Goal: Task Accomplishment & Management: Complete application form

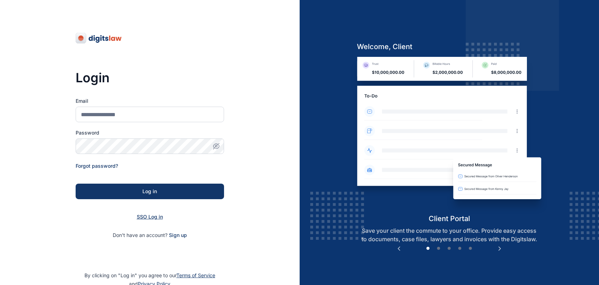
click at [148, 217] on span "SSO Log in" at bounding box center [150, 217] width 26 height 6
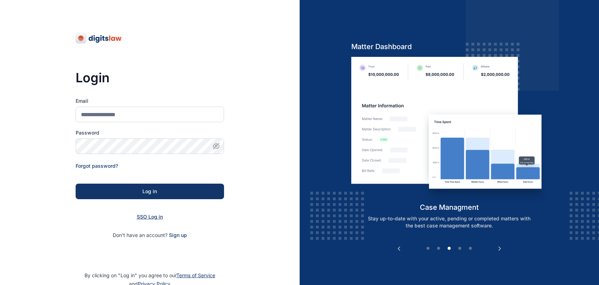
click at [153, 219] on span "SSO Log in" at bounding box center [150, 217] width 26 height 6
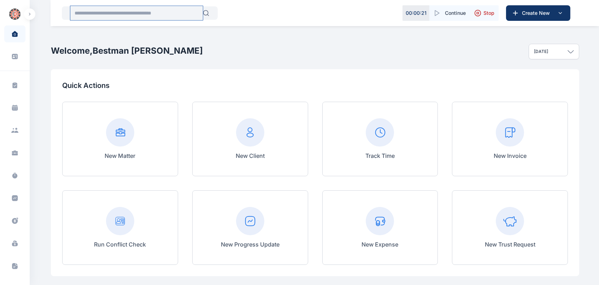
click at [147, 11] on input "text" at bounding box center [136, 13] width 133 height 14
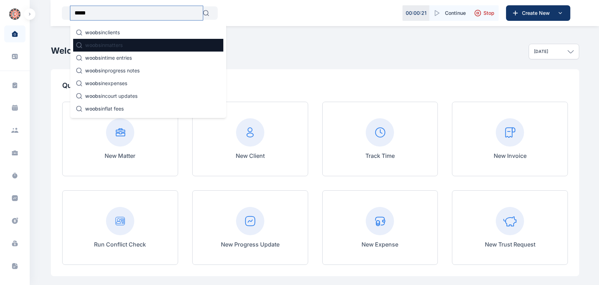
type input "*****"
click at [120, 47] on p "woobs in matters" at bounding box center [103, 45] width 37 height 7
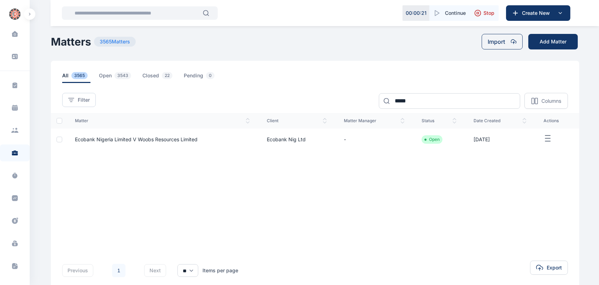
click at [154, 139] on span "Ecobank Nigeria Limited V Woobs Resources Limited" at bounding box center [136, 139] width 123 height 6
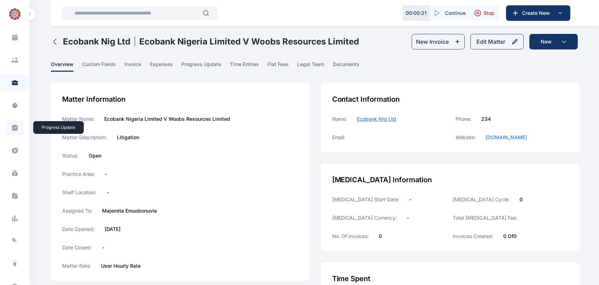
scroll to position [61, 0]
click at [14, 140] on icon at bounding box center [14, 136] width 7 height 7
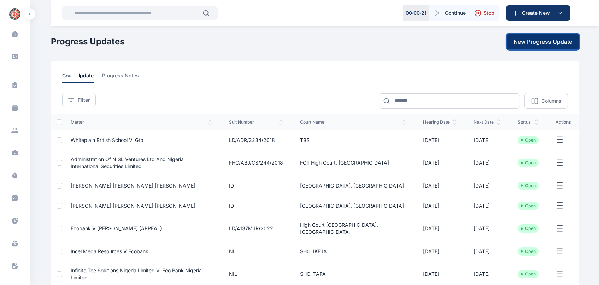
click at [537, 41] on span "New Progress Update" at bounding box center [543, 41] width 59 height 8
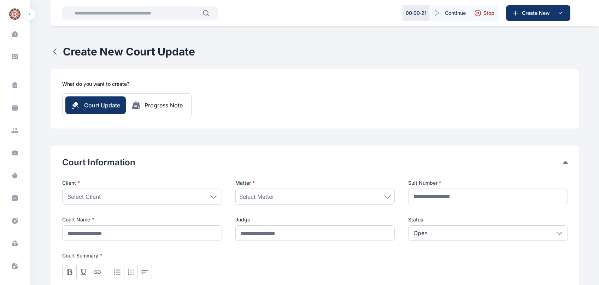
click at [168, 197] on div "Select Client" at bounding box center [142, 197] width 160 height 16
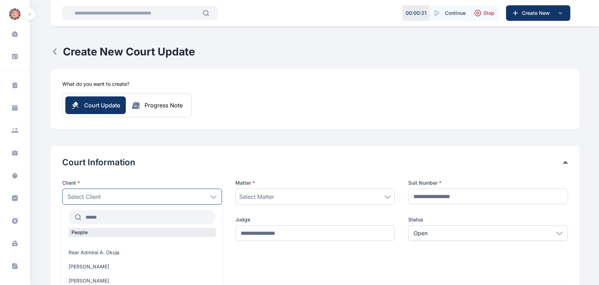
click at [134, 218] on input "text" at bounding box center [148, 217] width 134 height 13
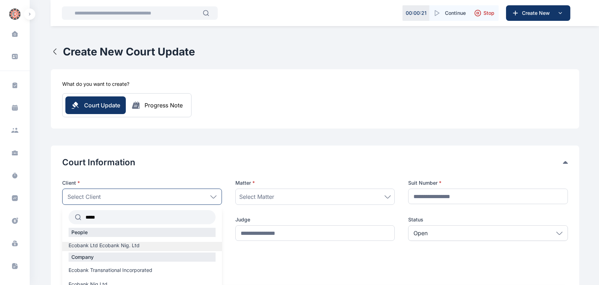
scroll to position [21, 0]
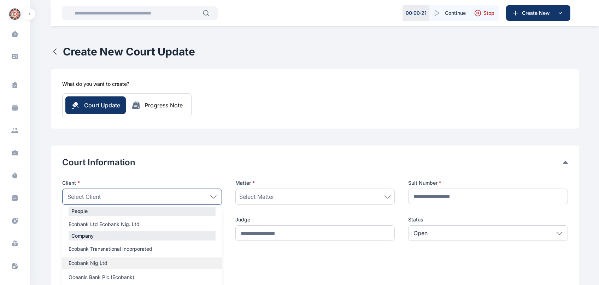
type input "*****"
click at [99, 266] on div "Ecobank Nig Ltd" at bounding box center [142, 263] width 160 height 11
click at [111, 262] on label "Ecobank Nig Ltd" at bounding box center [142, 263] width 160 height 7
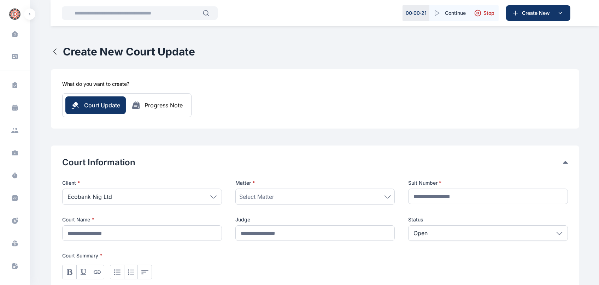
click at [283, 199] on div "Select Matter" at bounding box center [315, 197] width 152 height 8
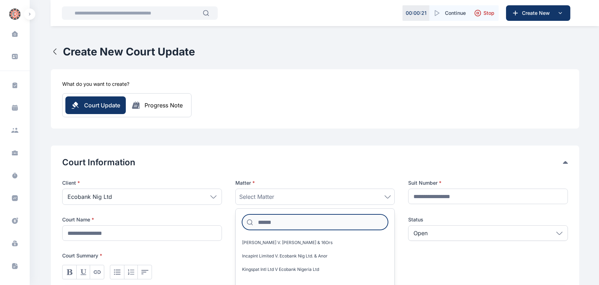
click at [286, 219] on input at bounding box center [315, 223] width 146 height 16
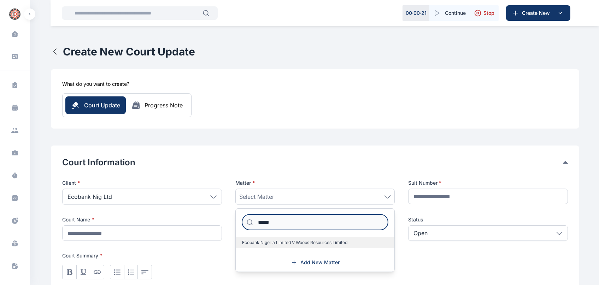
type input "*****"
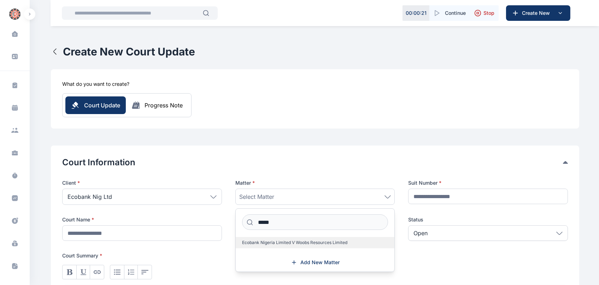
click at [296, 245] on span "Ecobank Nigeria Limited V Woobs Resources Limited" at bounding box center [294, 243] width 105 height 6
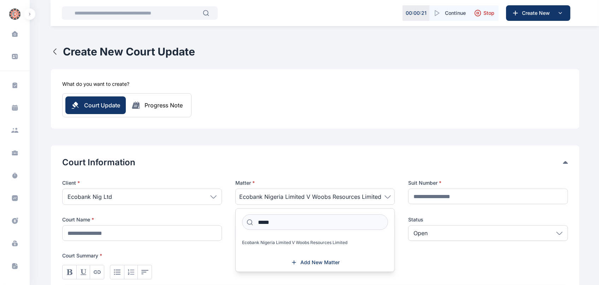
click at [345, 123] on div "What do you want to create? Court Update Progress Note" at bounding box center [315, 98] width 528 height 59
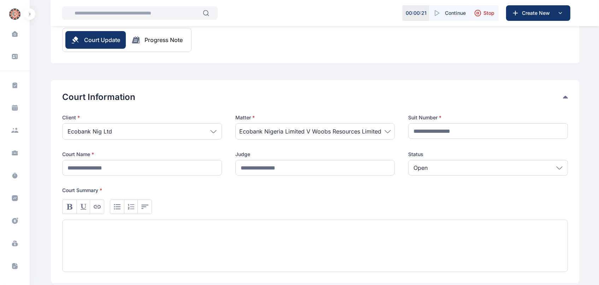
scroll to position [66, 0]
click at [171, 246] on div at bounding box center [315, 245] width 506 height 52
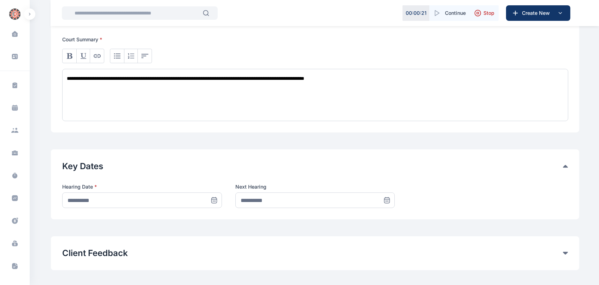
scroll to position [222, 0]
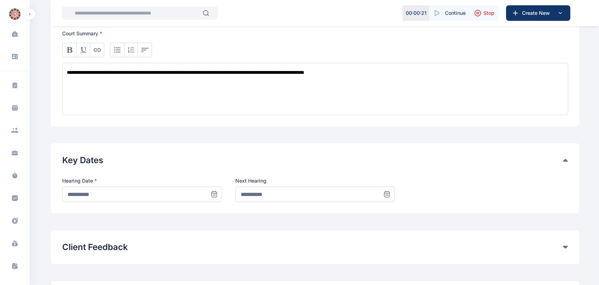
click at [215, 198] on span at bounding box center [214, 195] width 16 height 16
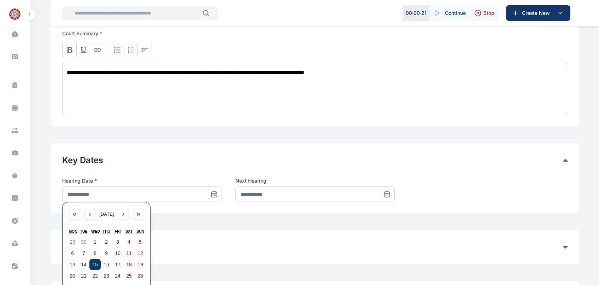
click at [93, 264] on abbr "15" at bounding box center [95, 265] width 6 height 6
type input "**********"
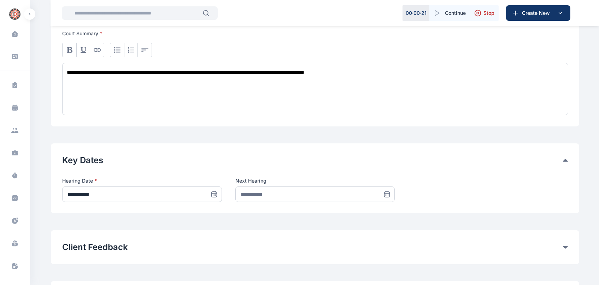
click at [389, 194] on icon at bounding box center [387, 194] width 5 height 0
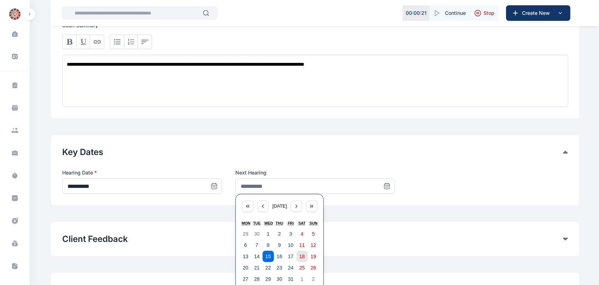
scroll to position [252, 0]
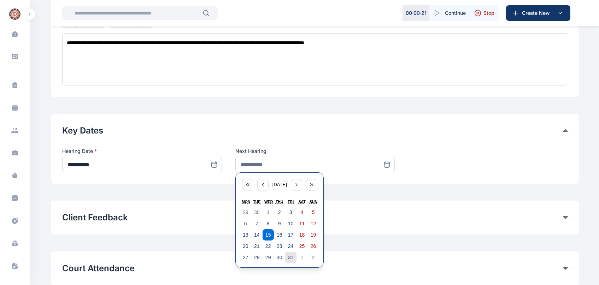
click at [289, 256] on abbr "31" at bounding box center [291, 258] width 6 height 6
type input "**********"
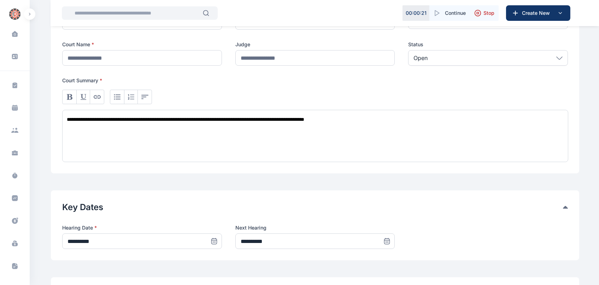
scroll to position [172, 0]
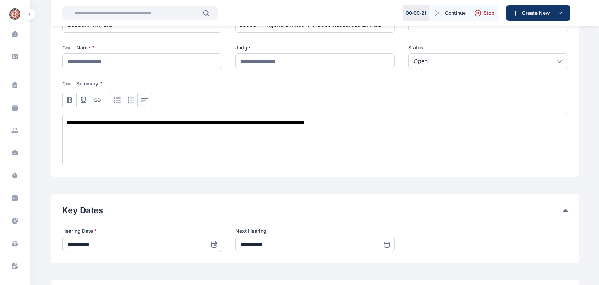
click at [399, 121] on div "**********" at bounding box center [315, 139] width 506 height 52
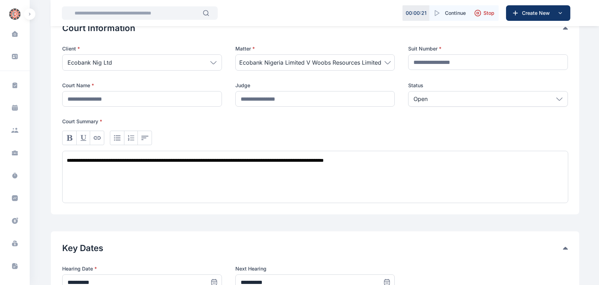
scroll to position [131, 0]
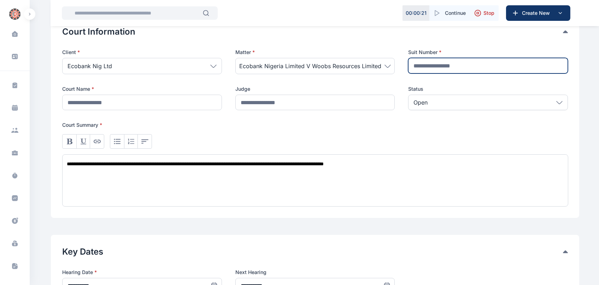
click at [434, 65] on input "text" at bounding box center [488, 66] width 160 height 16
type input "*"
type input "**********"
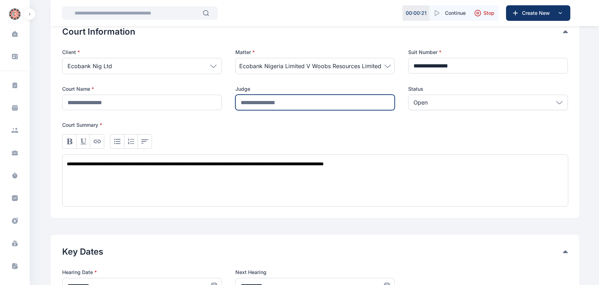
click at [316, 101] on input "text" at bounding box center [315, 103] width 160 height 16
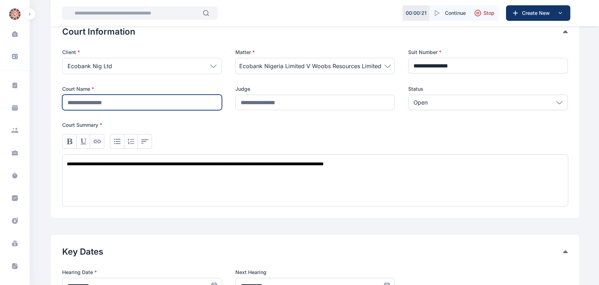
click at [194, 102] on input "text" at bounding box center [142, 103] width 160 height 16
type input "**********"
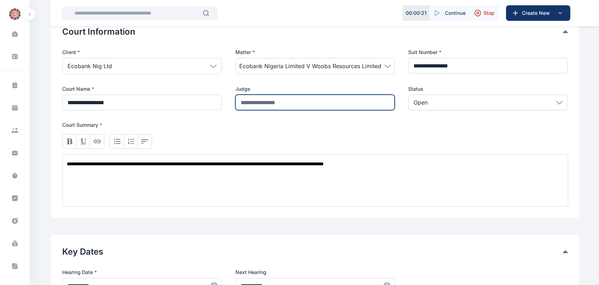
click at [257, 110] on input "text" at bounding box center [315, 103] width 160 height 16
type input "*"
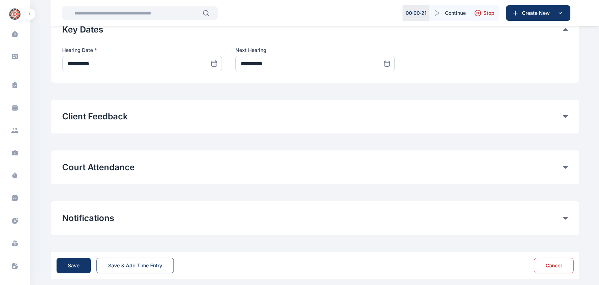
scroll to position [358, 0]
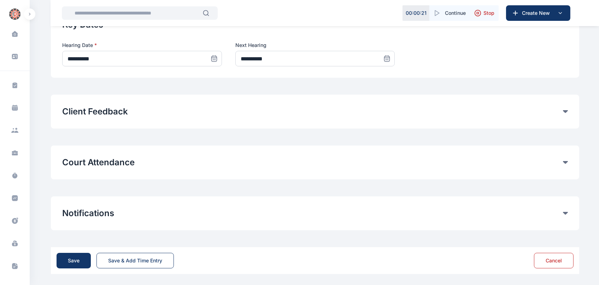
type input "**********"
click at [114, 164] on button "Court Attendance" at bounding box center [312, 162] width 501 height 11
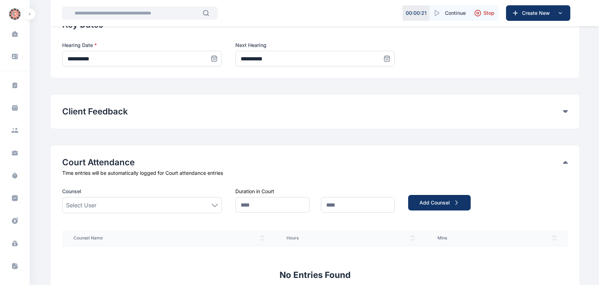
click at [215, 204] on icon at bounding box center [215, 205] width 6 height 3
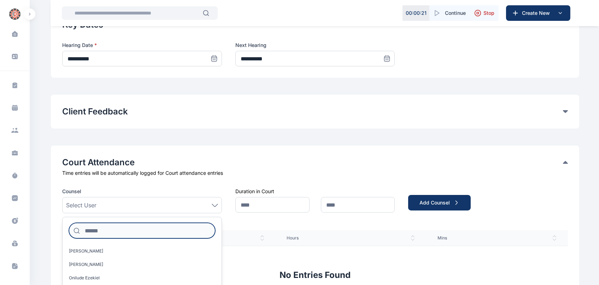
click at [148, 235] on input at bounding box center [142, 231] width 146 height 16
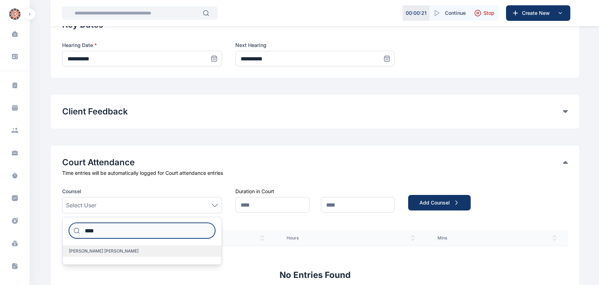
type input "****"
click at [117, 256] on label "[PERSON_NAME] [PERSON_NAME]" at bounding box center [142, 251] width 159 height 11
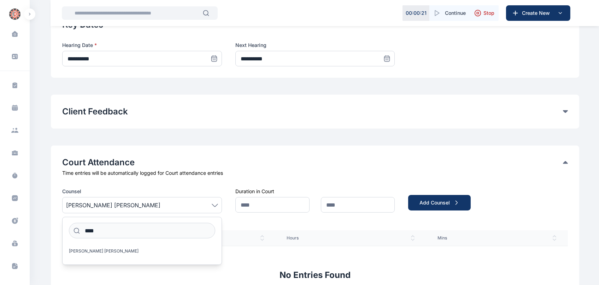
click at [251, 151] on div "Court Attendance Time entries will be automatically logged for Court attendance…" at bounding box center [315, 228] width 528 height 165
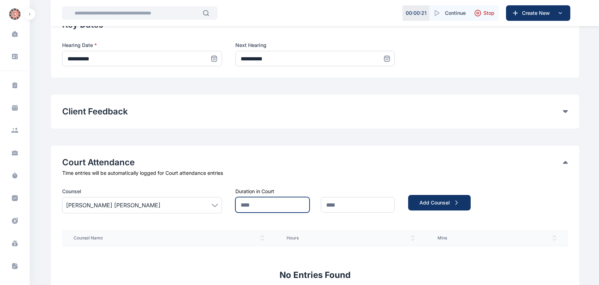
click at [258, 202] on input "text" at bounding box center [272, 205] width 74 height 16
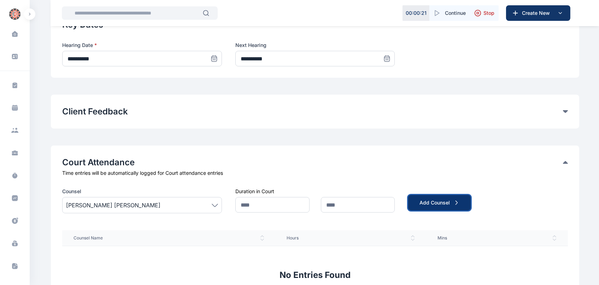
click at [458, 207] on button "Add Counsel" at bounding box center [439, 203] width 63 height 16
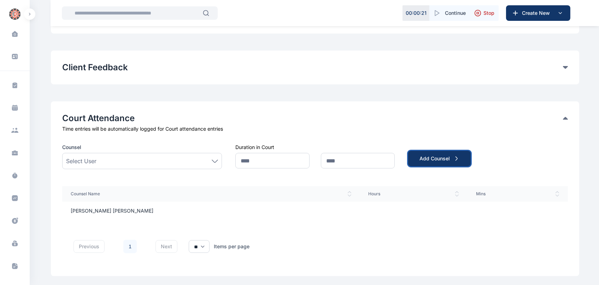
scroll to position [405, 0]
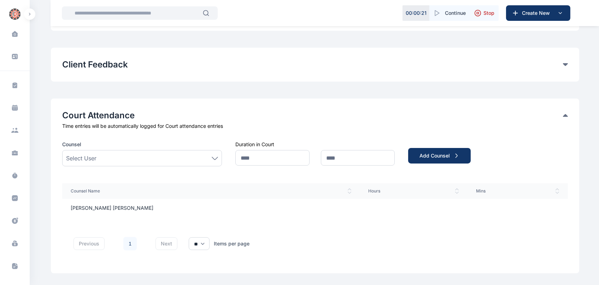
click at [220, 158] on div "Select User" at bounding box center [142, 158] width 160 height 16
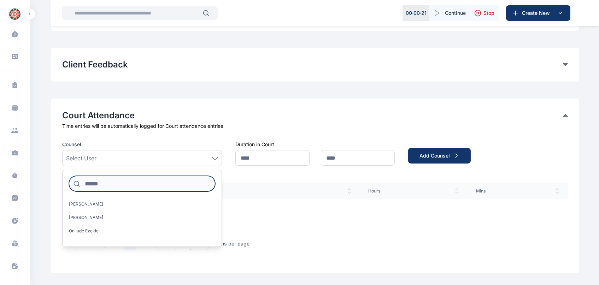
click at [127, 183] on input at bounding box center [142, 184] width 146 height 16
type input "*"
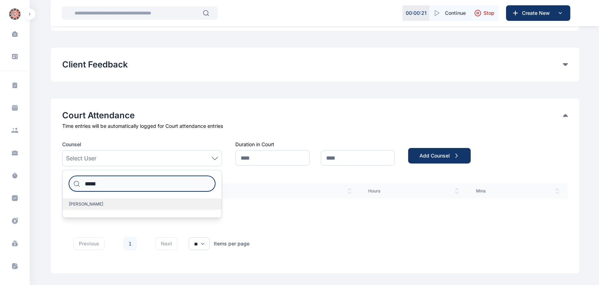
type input "*****"
click at [103, 201] on span "[PERSON_NAME]" at bounding box center [86, 204] width 34 height 6
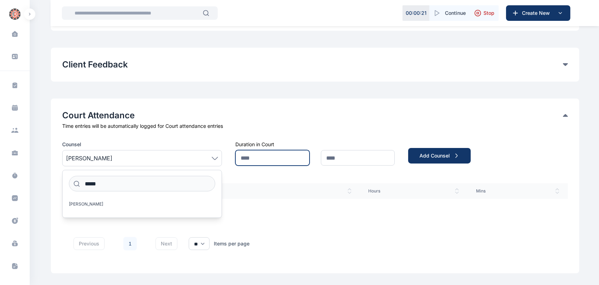
click at [262, 155] on input "text" at bounding box center [272, 158] width 74 height 16
type input "*"
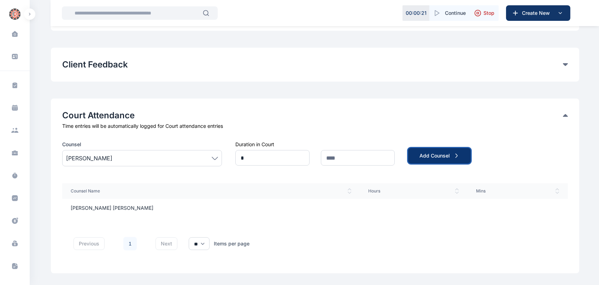
click at [438, 151] on button "Add Counsel" at bounding box center [439, 156] width 63 height 16
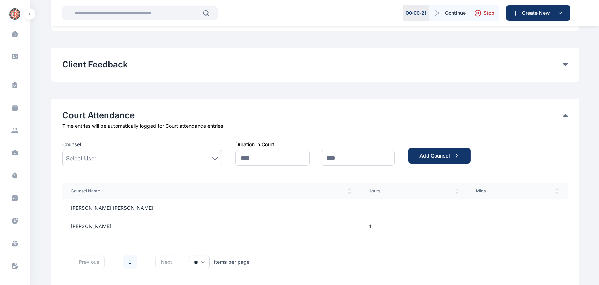
click at [132, 209] on td "[PERSON_NAME] [PERSON_NAME]" at bounding box center [211, 208] width 298 height 18
click at [193, 153] on div "Select User" at bounding box center [142, 158] width 160 height 16
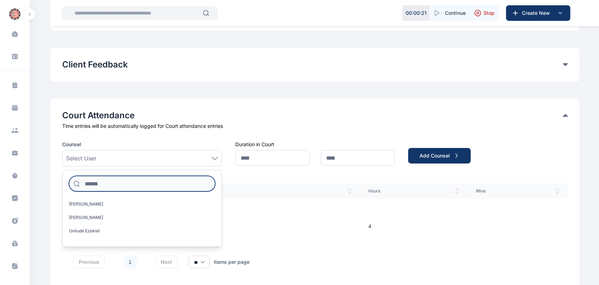
click at [153, 181] on input at bounding box center [142, 184] width 146 height 16
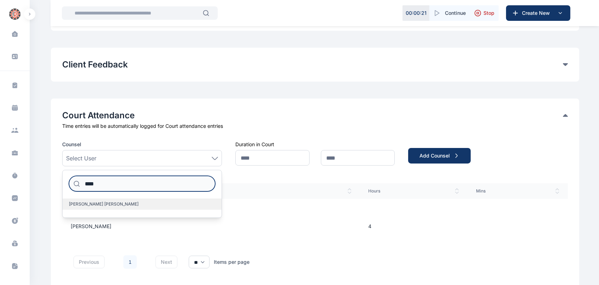
type input "****"
click at [133, 203] on span "[PERSON_NAME] [PERSON_NAME]" at bounding box center [104, 204] width 70 height 6
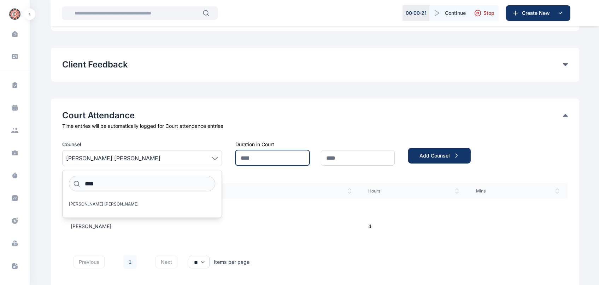
click at [275, 157] on input "text" at bounding box center [272, 158] width 74 height 16
type input "*"
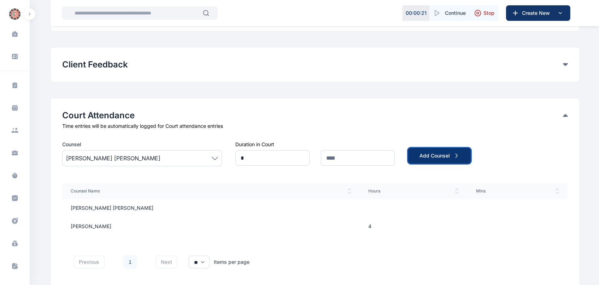
click at [431, 156] on div "Add Counsel" at bounding box center [440, 155] width 40 height 7
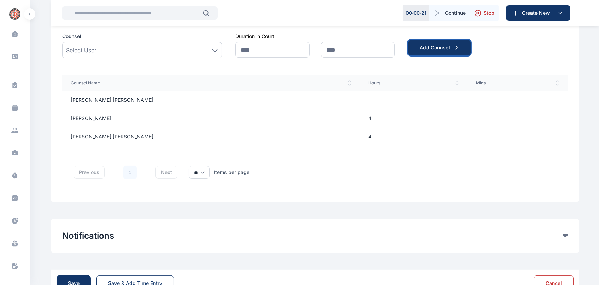
scroll to position [536, 0]
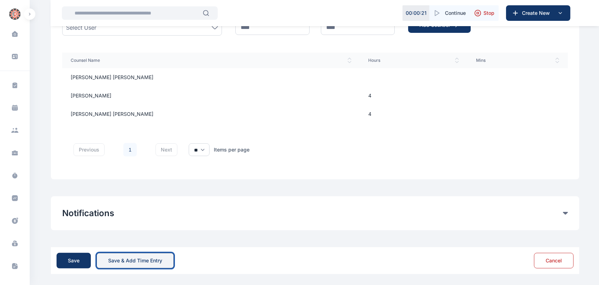
click at [128, 258] on div "Save & Add Time Entry" at bounding box center [135, 260] width 54 height 7
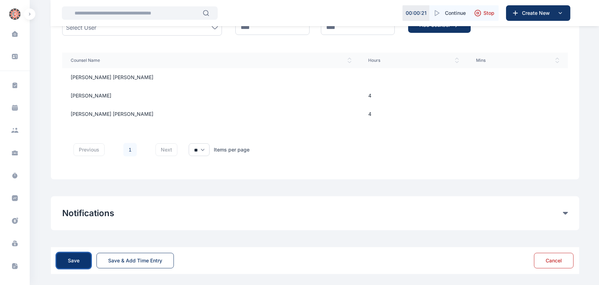
click at [67, 265] on button "Save" at bounding box center [74, 261] width 34 height 16
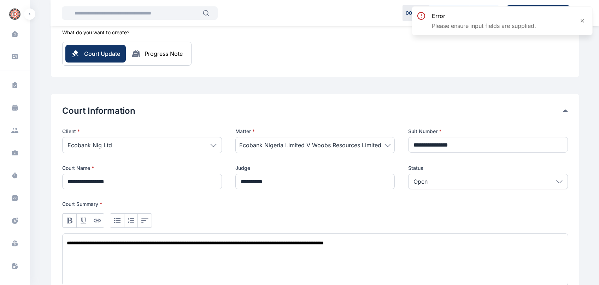
scroll to position [53, 0]
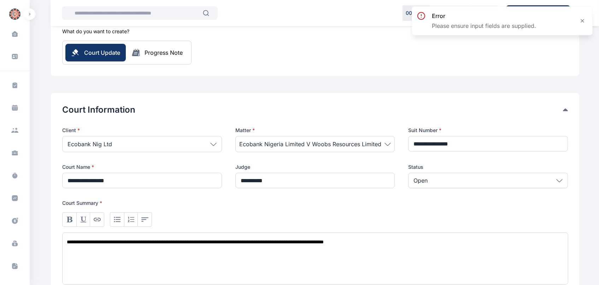
click at [130, 247] on div "**********" at bounding box center [315, 259] width 506 height 52
